Goal: Transaction & Acquisition: Obtain resource

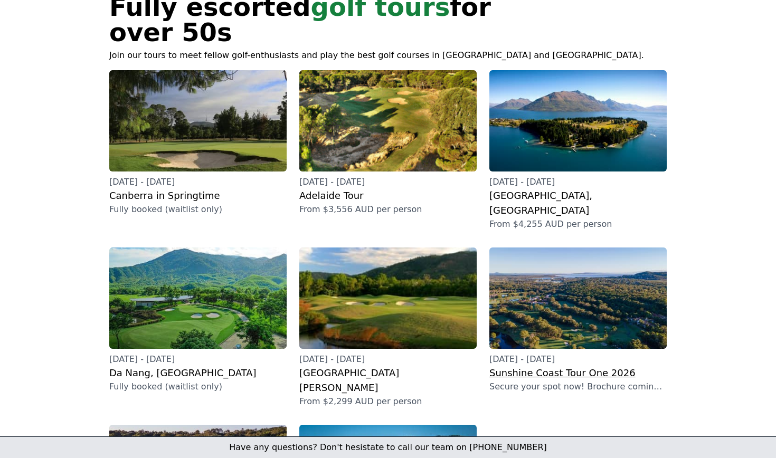
scroll to position [92, 0]
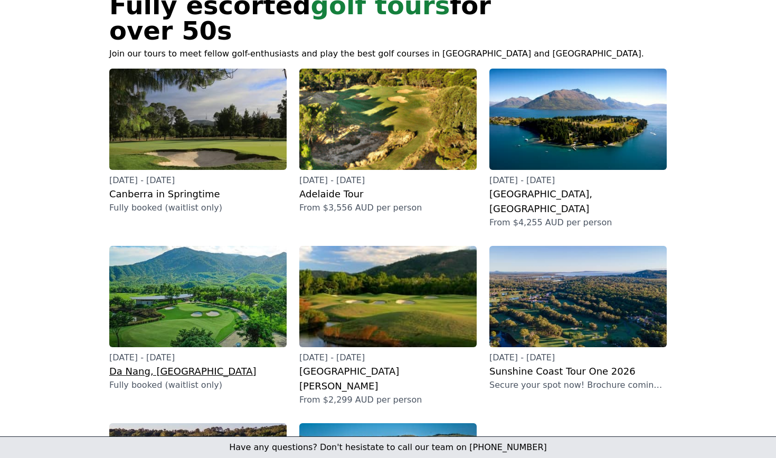
click at [161, 364] on h2 "Da Nang, [GEOGRAPHIC_DATA]" at bounding box center [197, 371] width 177 height 15
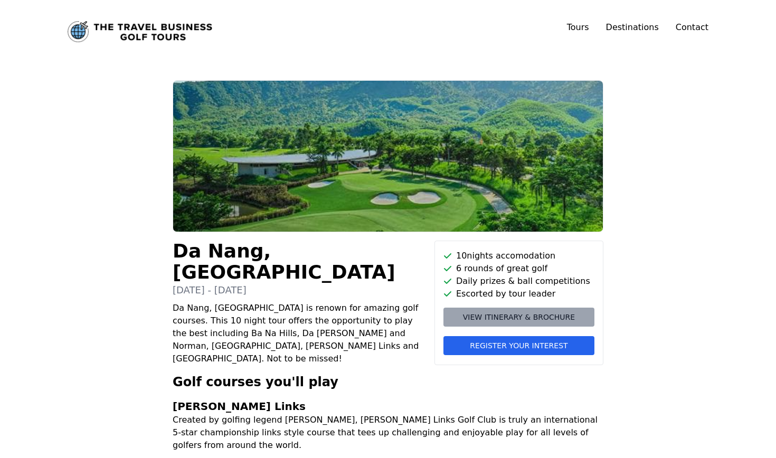
click at [505, 316] on span "View itinerary & brochure" at bounding box center [519, 317] width 112 height 11
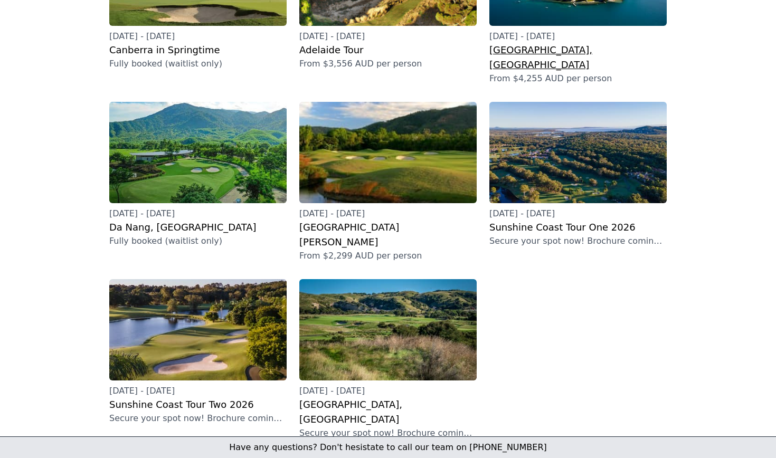
scroll to position [237, 0]
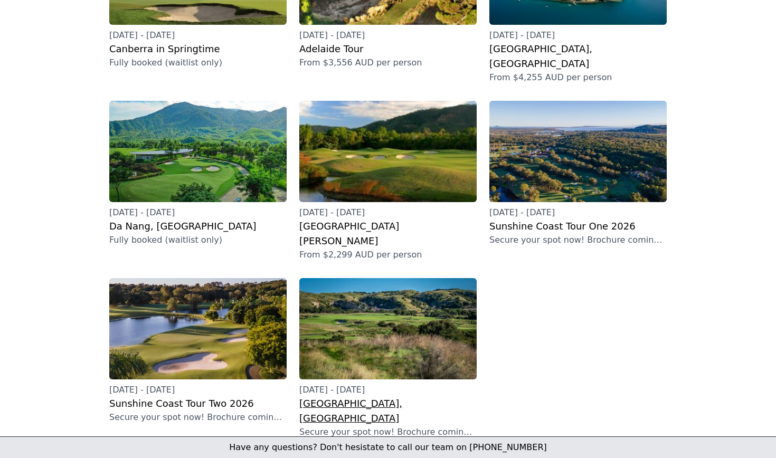
click at [398, 384] on p "[DATE] - [DATE]" at bounding box center [387, 390] width 177 height 13
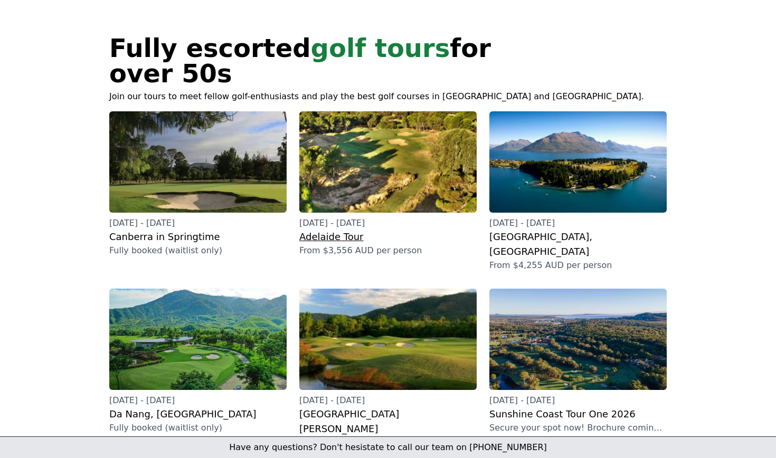
scroll to position [30, 0]
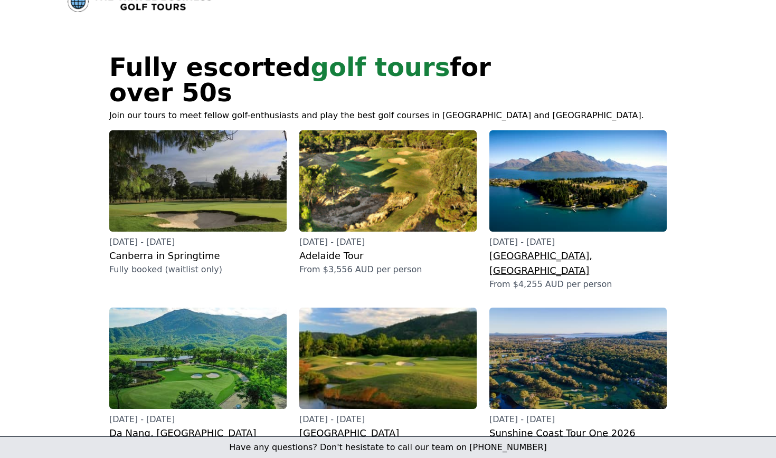
click at [562, 249] on h2 "[GEOGRAPHIC_DATA], [GEOGRAPHIC_DATA]" at bounding box center [577, 264] width 177 height 30
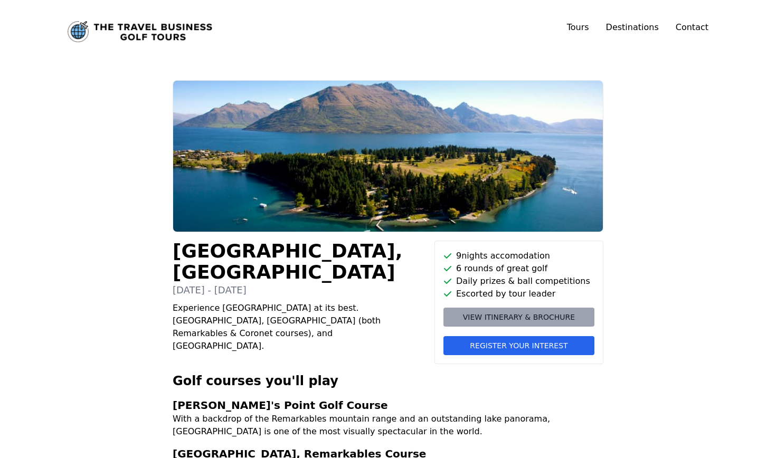
click at [549, 317] on span "View itinerary & brochure" at bounding box center [519, 317] width 112 height 11
